Goal: Task Accomplishment & Management: Complete application form

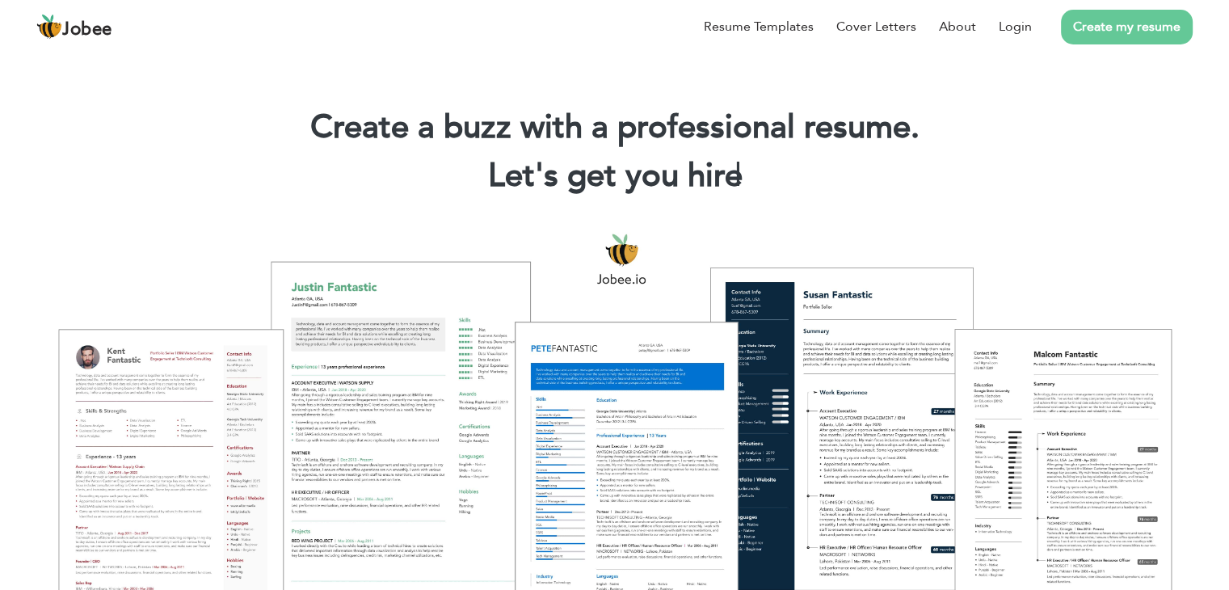
click at [1099, 28] on link "Create my resume" at bounding box center [1127, 27] width 132 height 35
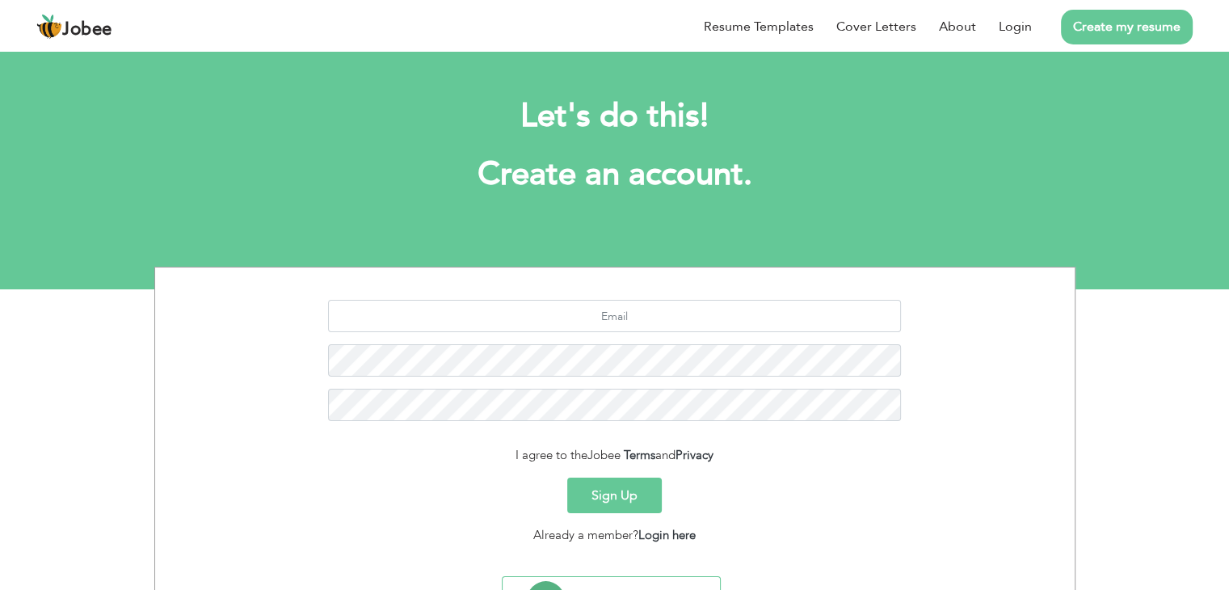
scroll to position [81, 0]
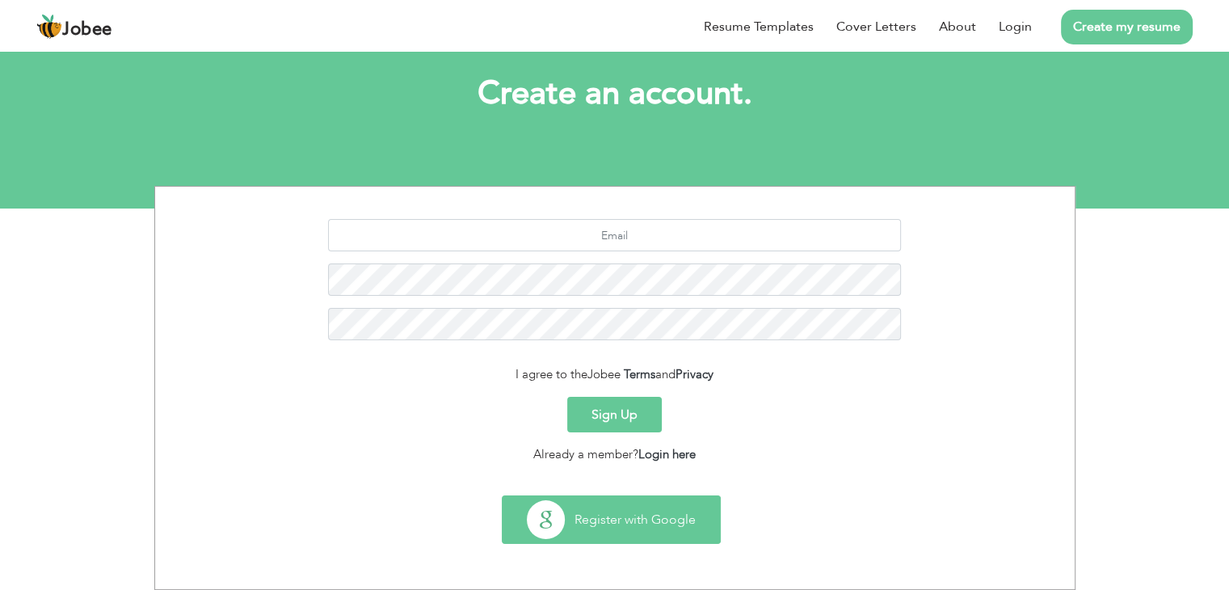
click at [618, 508] on button "Register with Google" at bounding box center [611, 519] width 217 height 47
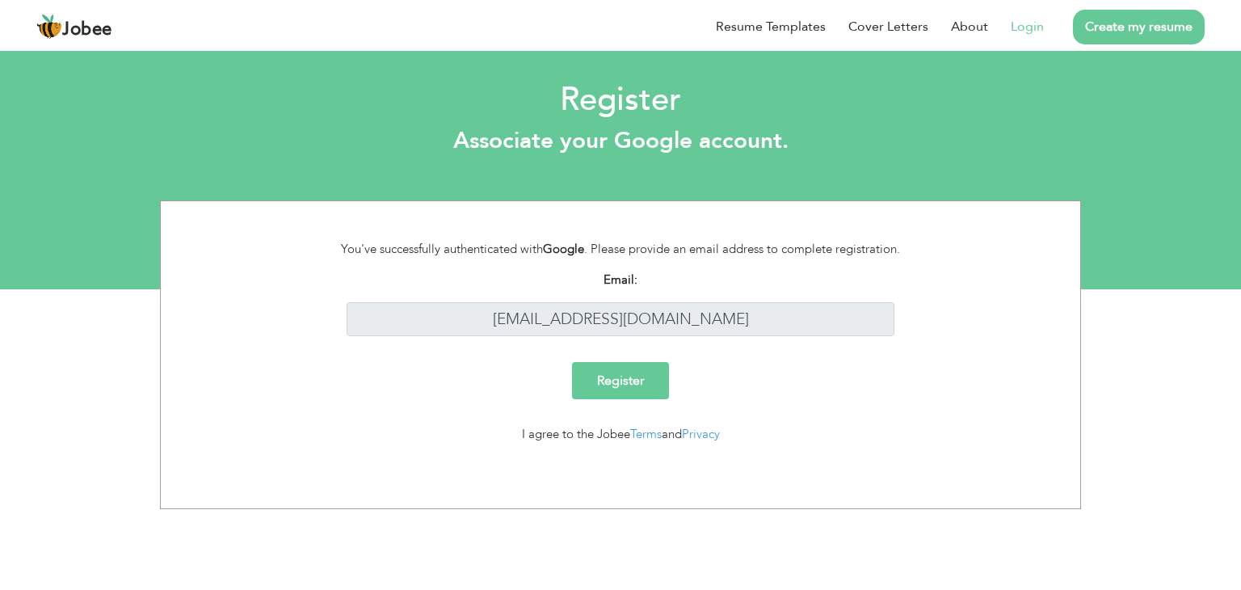
click at [639, 374] on input "Register" at bounding box center [620, 380] width 97 height 37
click at [628, 394] on input "Register" at bounding box center [620, 380] width 97 height 37
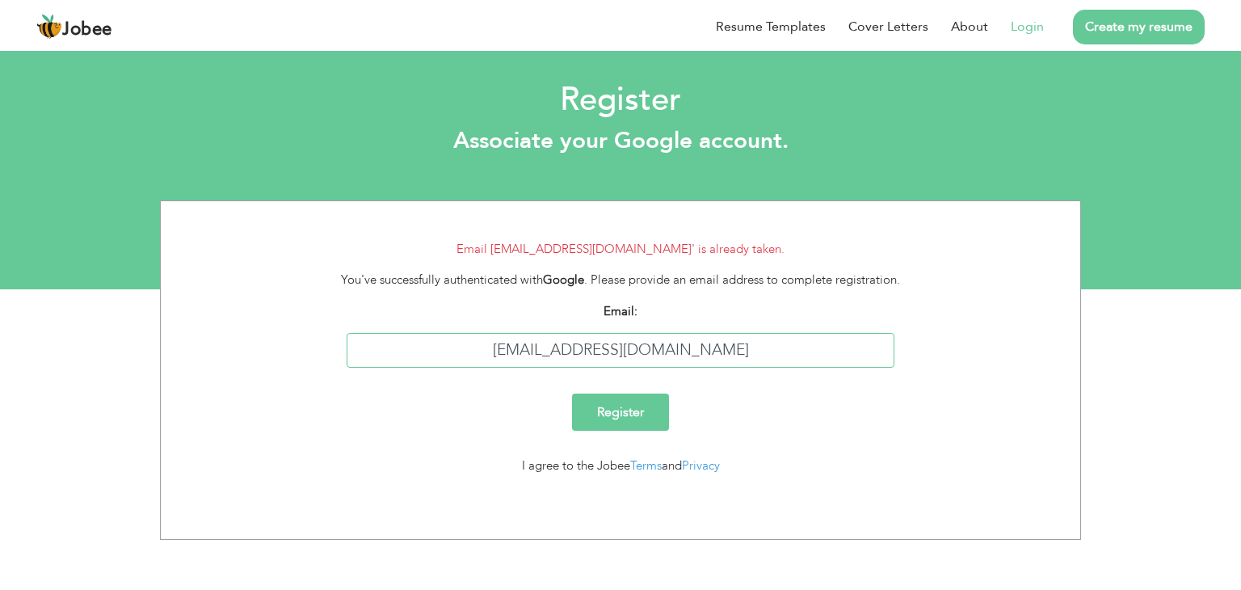
drag, startPoint x: 704, startPoint y: 346, endPoint x: 504, endPoint y: 356, distance: 199.9
click at [504, 356] on input "i222026@nu.edu.pk" at bounding box center [621, 350] width 549 height 35
type input "mahnoorhaider234@gmail.com"
click at [664, 411] on input "Register" at bounding box center [620, 412] width 97 height 37
